Goal: Transaction & Acquisition: Purchase product/service

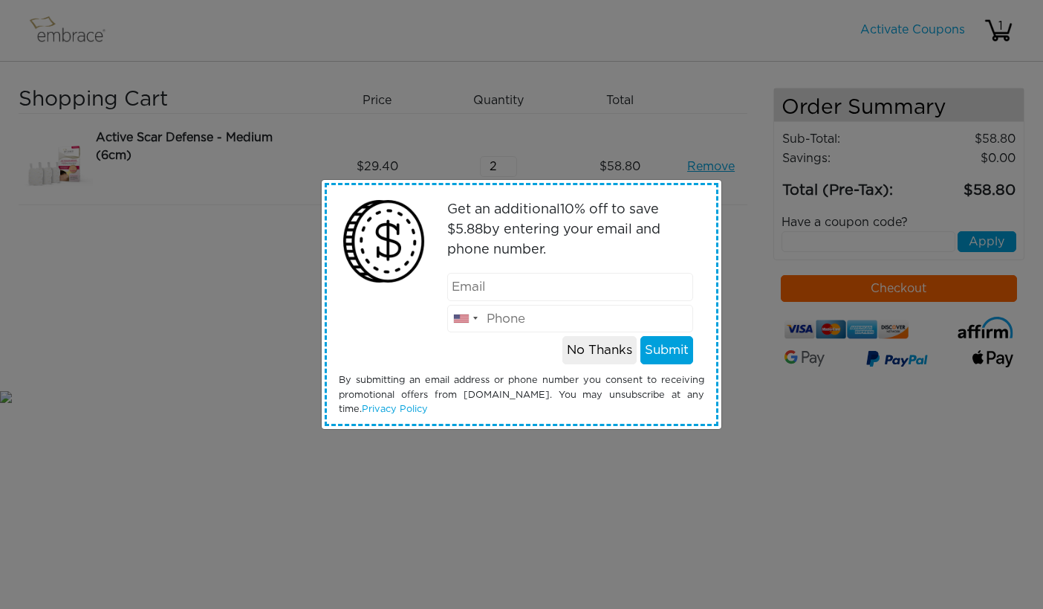
click at [500, 291] on input "email" at bounding box center [570, 287] width 247 height 28
type input "msymon@gmail.com"
type input "8184456512"
click at [664, 352] on button "Submit" at bounding box center [667, 350] width 53 height 28
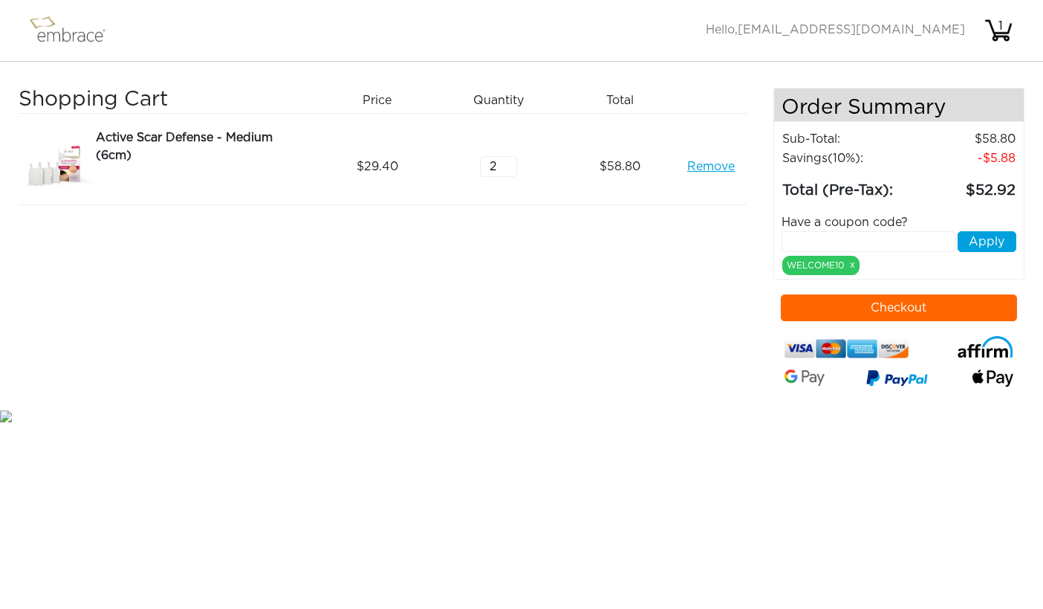
click at [926, 297] on button "Checkout" at bounding box center [899, 307] width 237 height 27
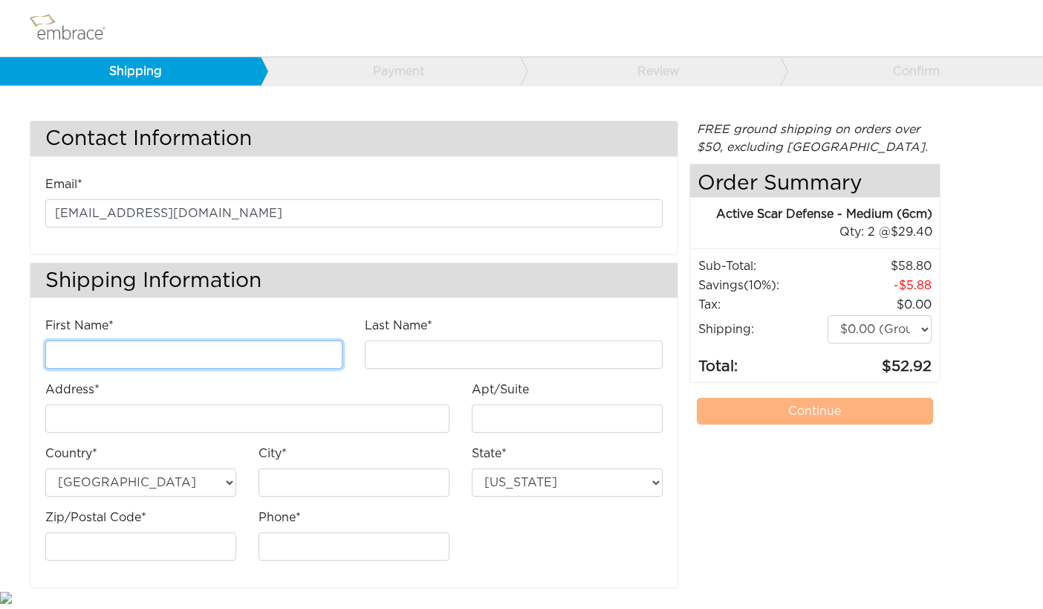
click at [218, 348] on input "First Name*" at bounding box center [193, 354] width 297 height 28
type input "Milan"
type input "Symon"
type input "[STREET_ADDRESS]"
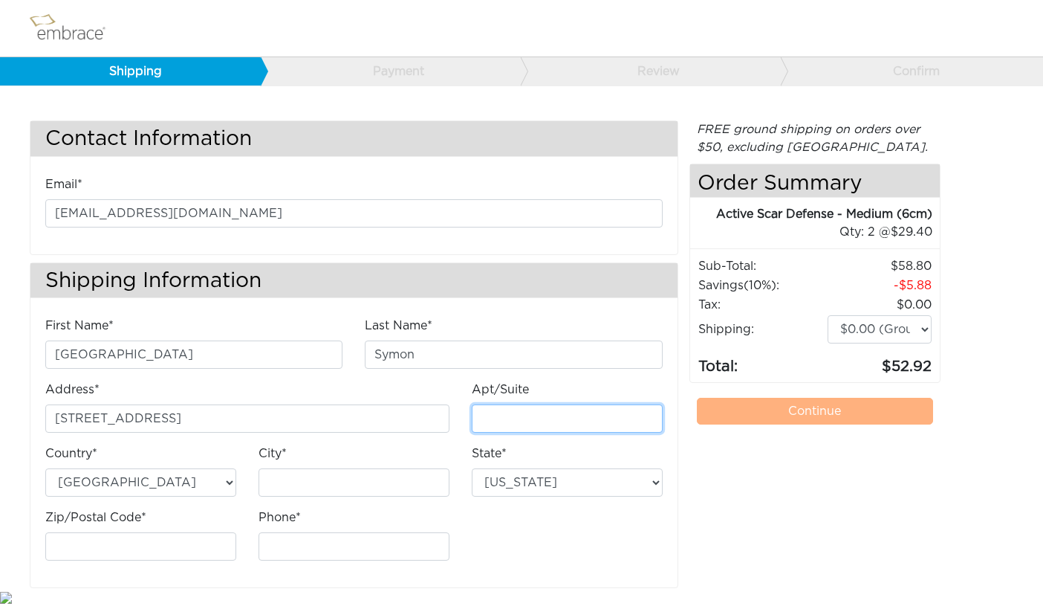
type input "Unit #184"
type input "[GEOGRAPHIC_DATA]"
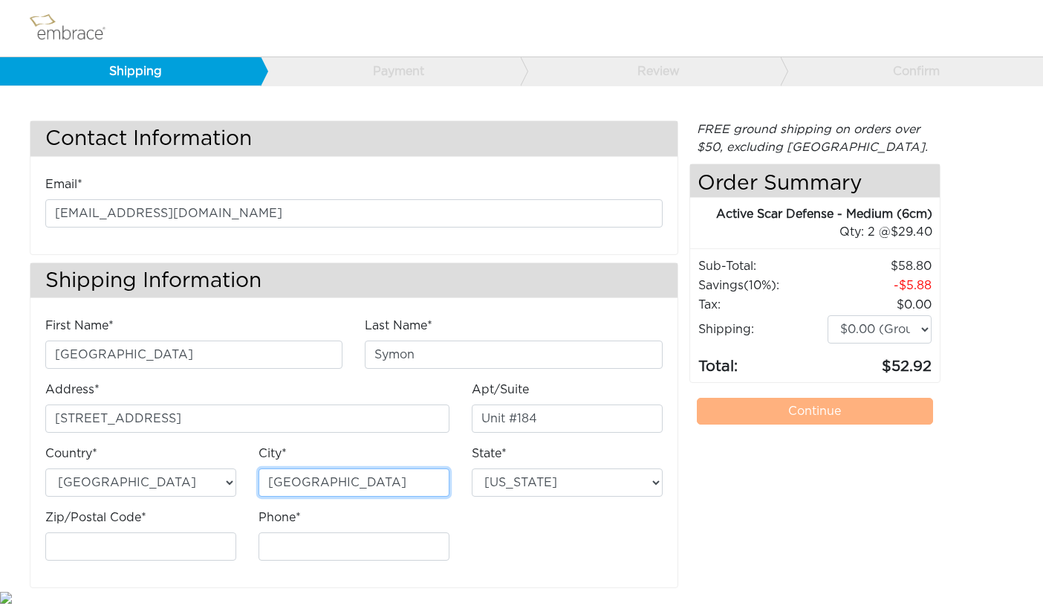
select select "CA"
type input "92264"
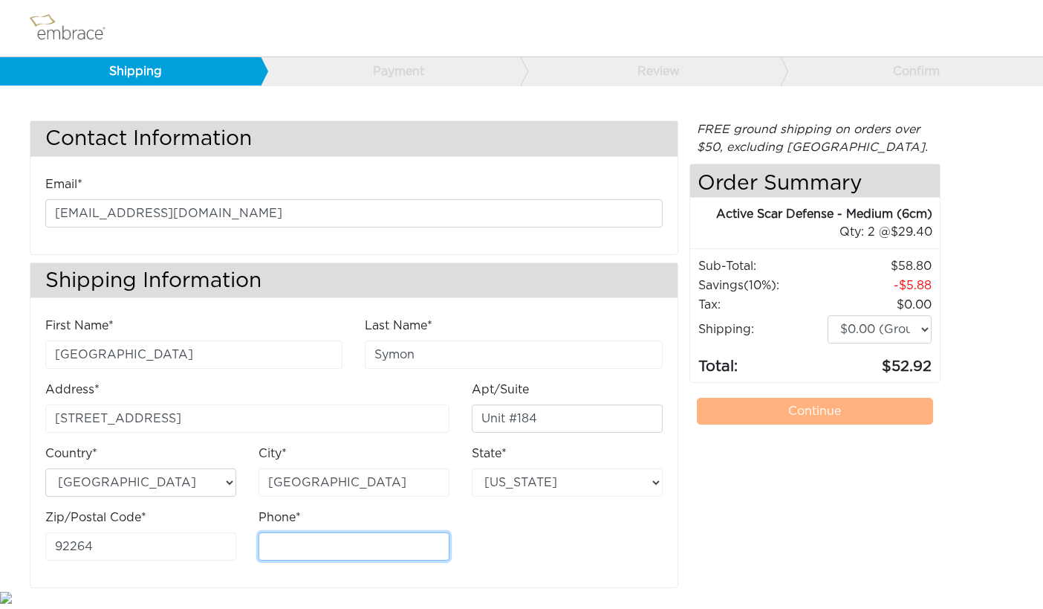
click at [314, 548] on input "Phone*" at bounding box center [354, 546] width 191 height 28
type input "8184456512"
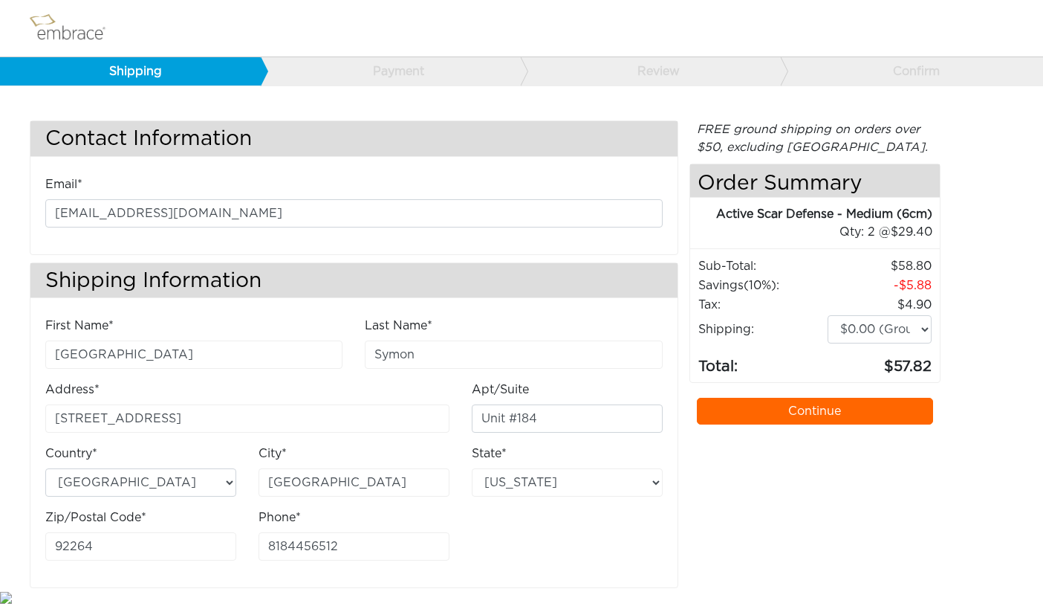
click at [858, 412] on link "Continue" at bounding box center [815, 411] width 237 height 27
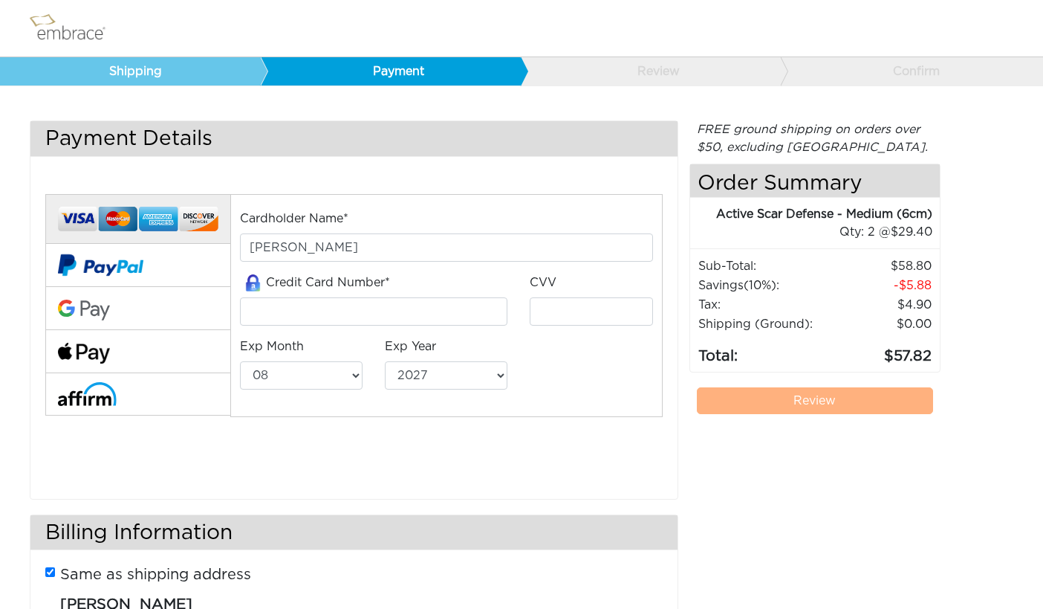
select select "8"
select select "2027"
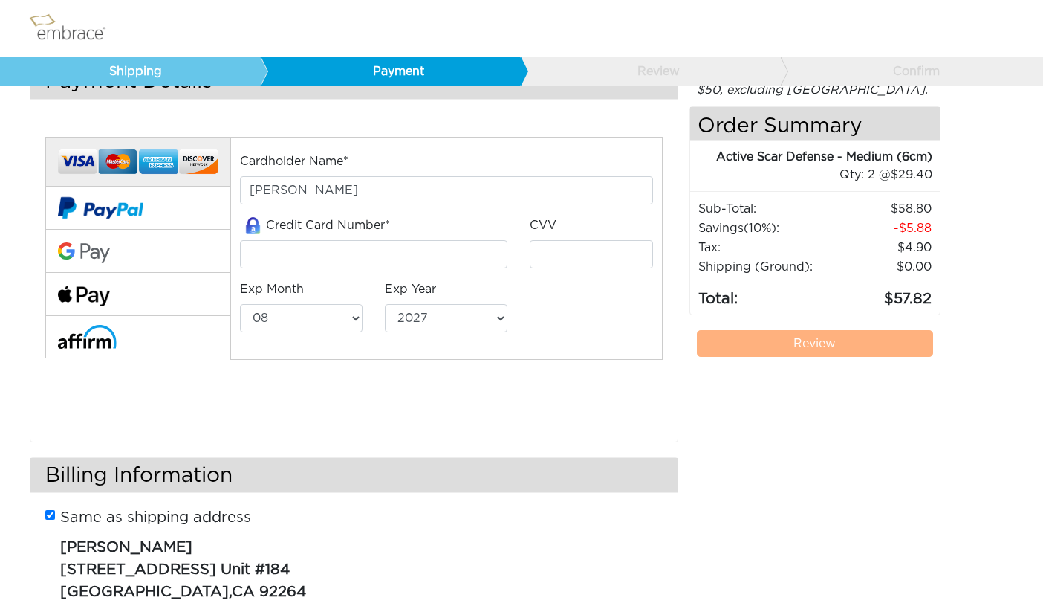
scroll to position [45, 0]
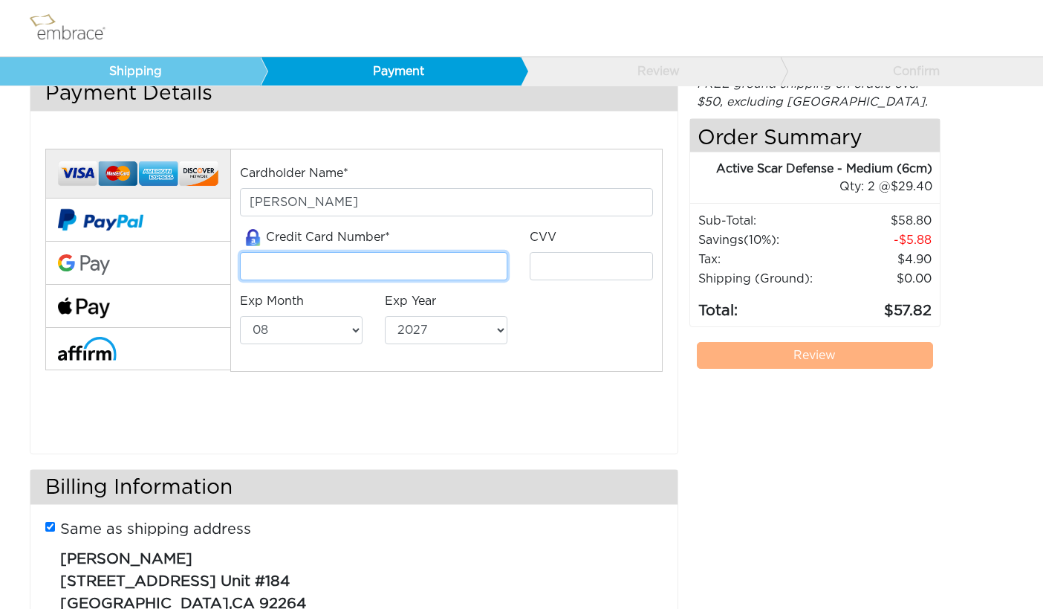
click at [410, 267] on input "tel" at bounding box center [374, 266] width 268 height 28
type input "[CREDIT_CARD_NUMBER]"
type input "174"
select select "2030"
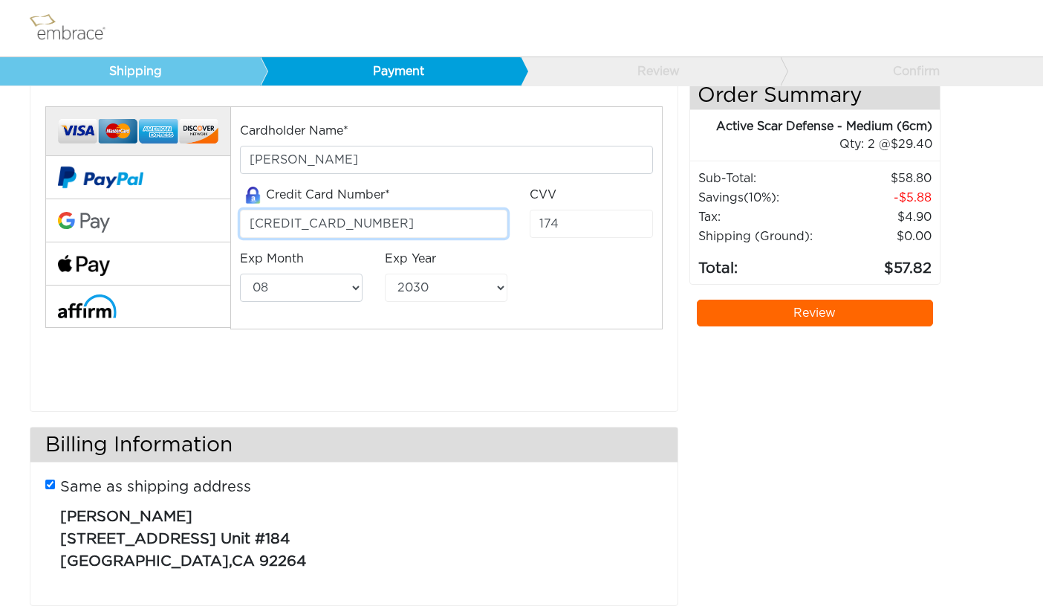
scroll to position [117, 0]
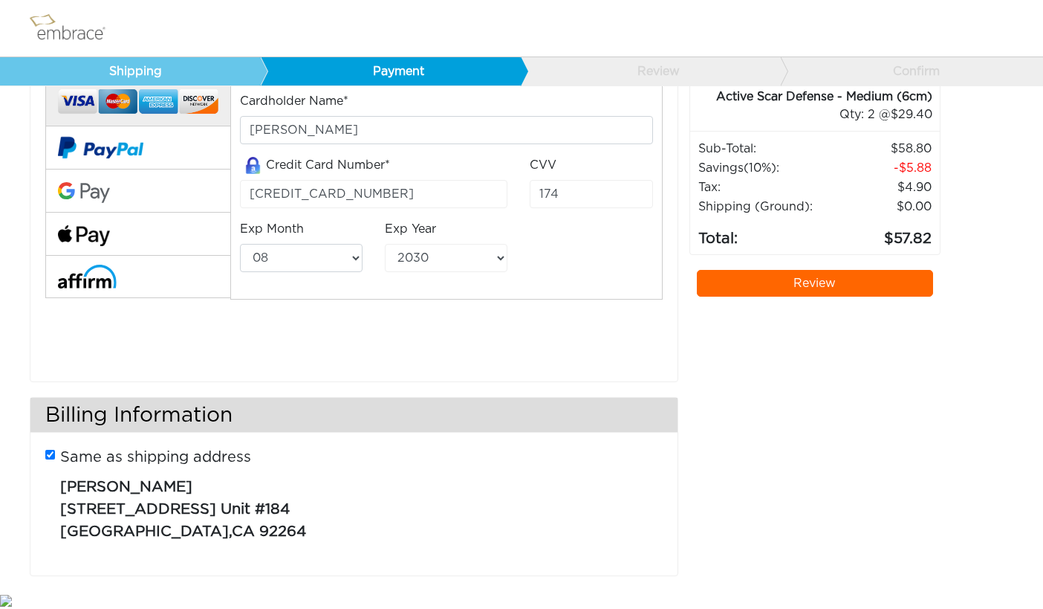
click at [853, 286] on link "Review" at bounding box center [815, 283] width 237 height 27
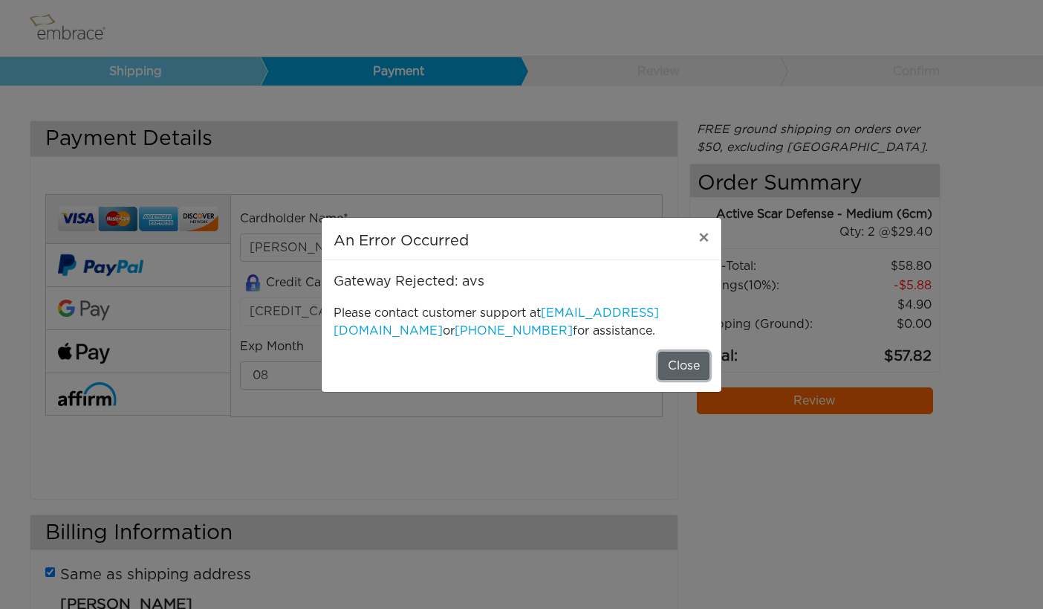
click at [675, 359] on button "Close" at bounding box center [683, 365] width 51 height 28
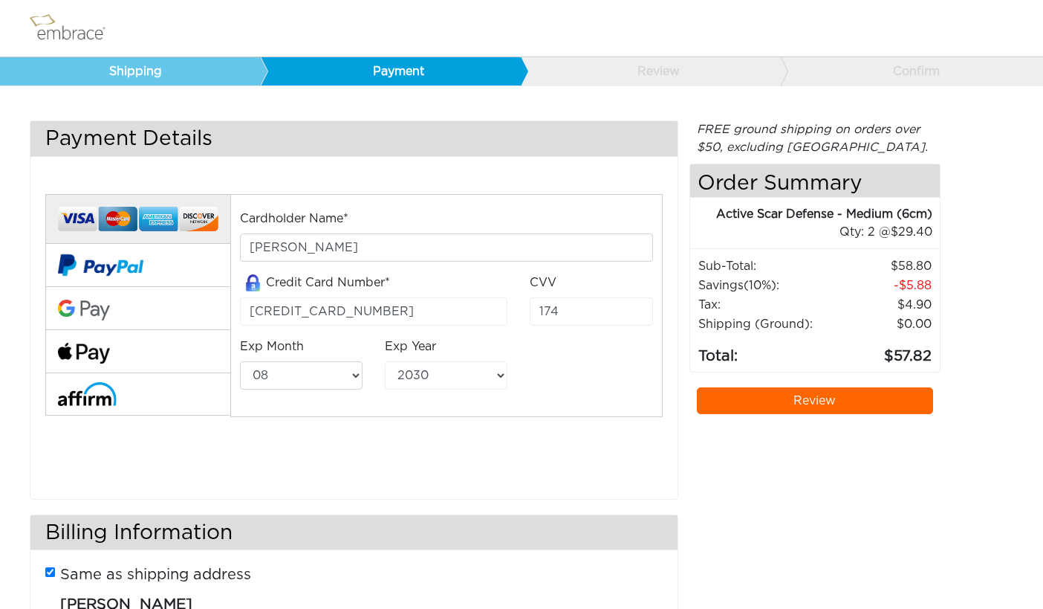
click at [765, 401] on link "Review" at bounding box center [815, 400] width 237 height 27
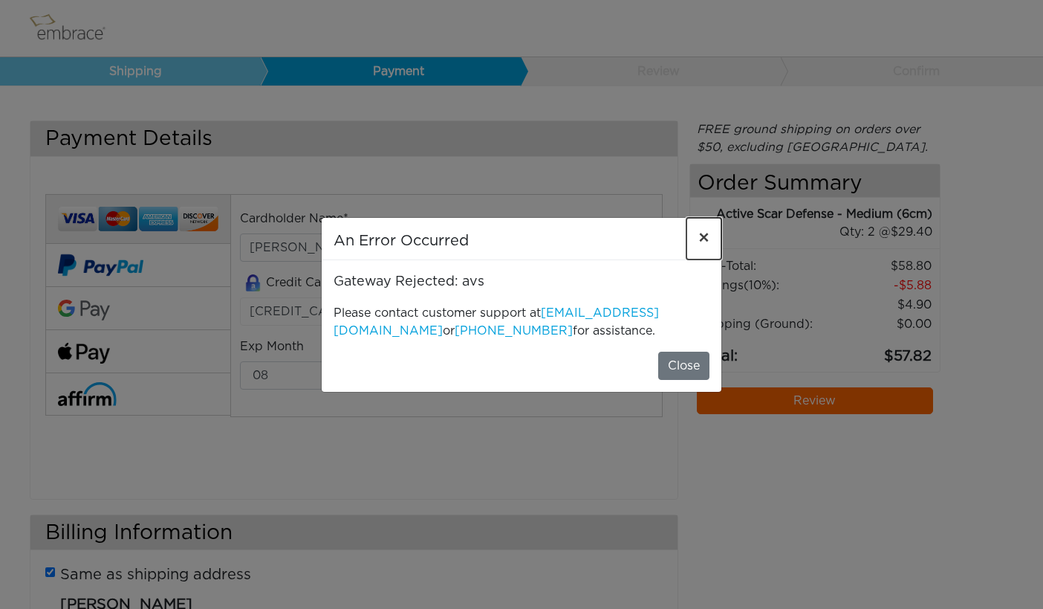
click at [705, 236] on span "×" at bounding box center [704, 239] width 11 height 18
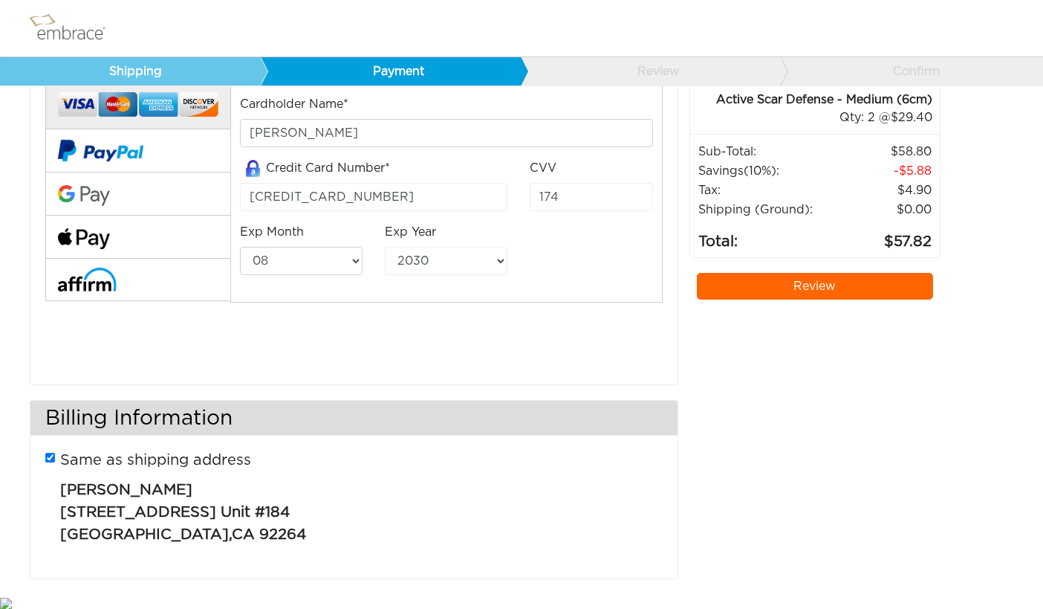
scroll to position [117, 0]
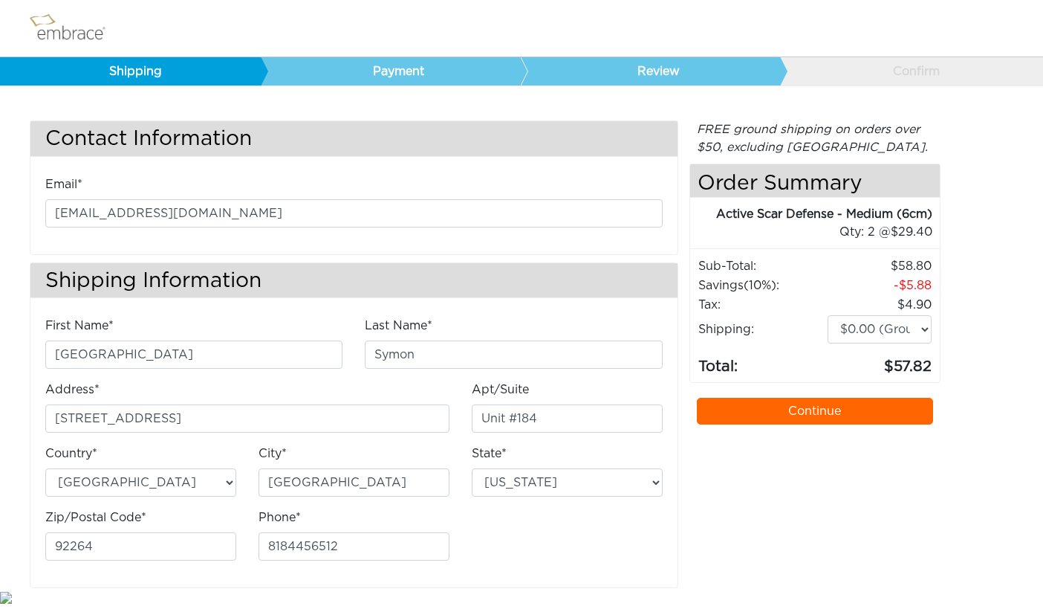
select select "CA"
